Goal: Task Accomplishment & Management: Manage account settings

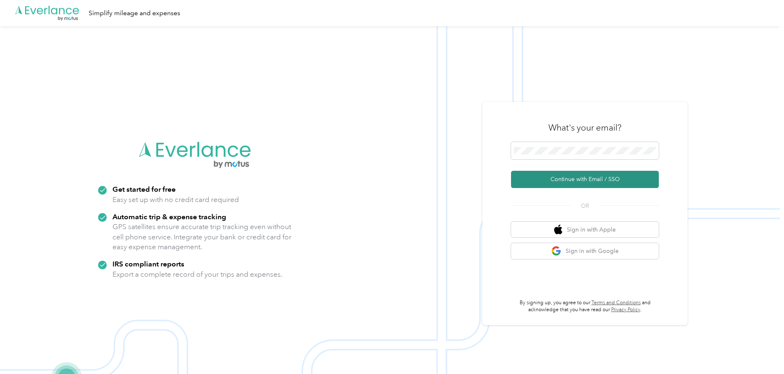
click at [590, 177] on button "Continue with Email / SSO" at bounding box center [585, 179] width 148 height 17
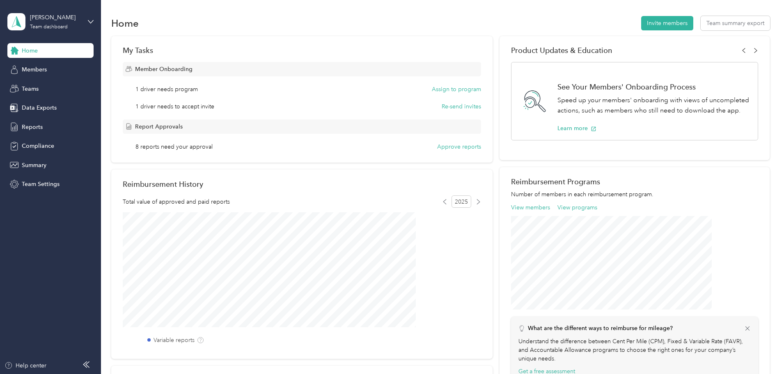
click at [392, 64] on div "Member Onboarding" at bounding box center [302, 69] width 358 height 14
click at [31, 126] on span "Reports" at bounding box center [32, 127] width 21 height 9
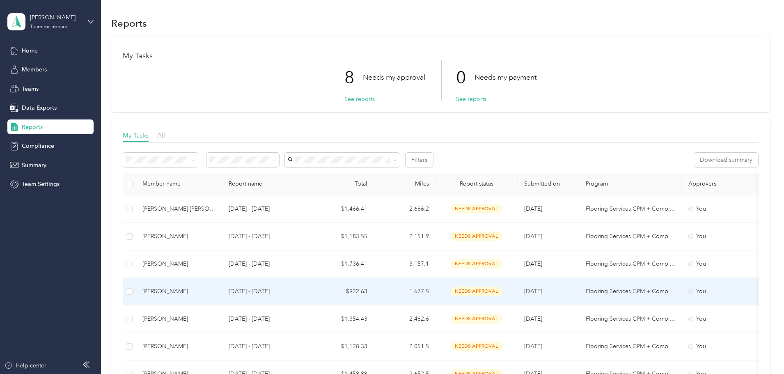
click at [215, 291] on div "[PERSON_NAME]" at bounding box center [178, 291] width 73 height 9
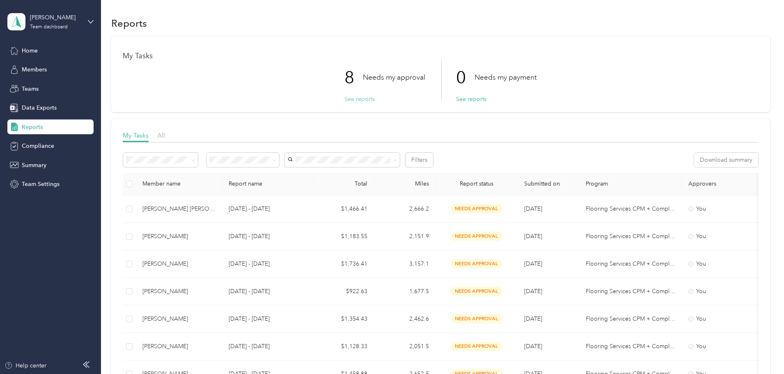
click at [355, 98] on button "See reports" at bounding box center [359, 99] width 30 height 9
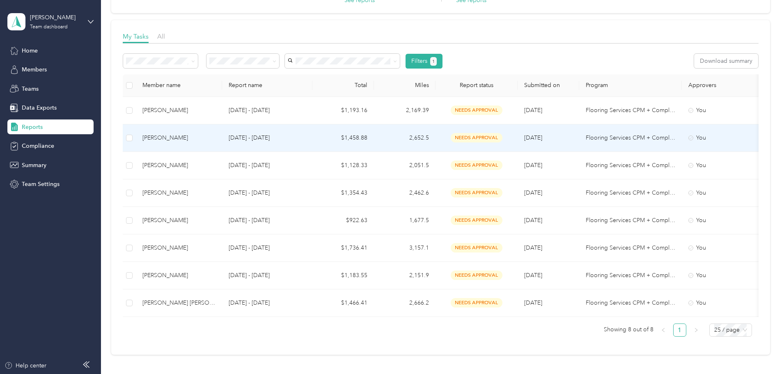
scroll to position [123, 0]
